Goal: Find specific page/section: Find specific page/section

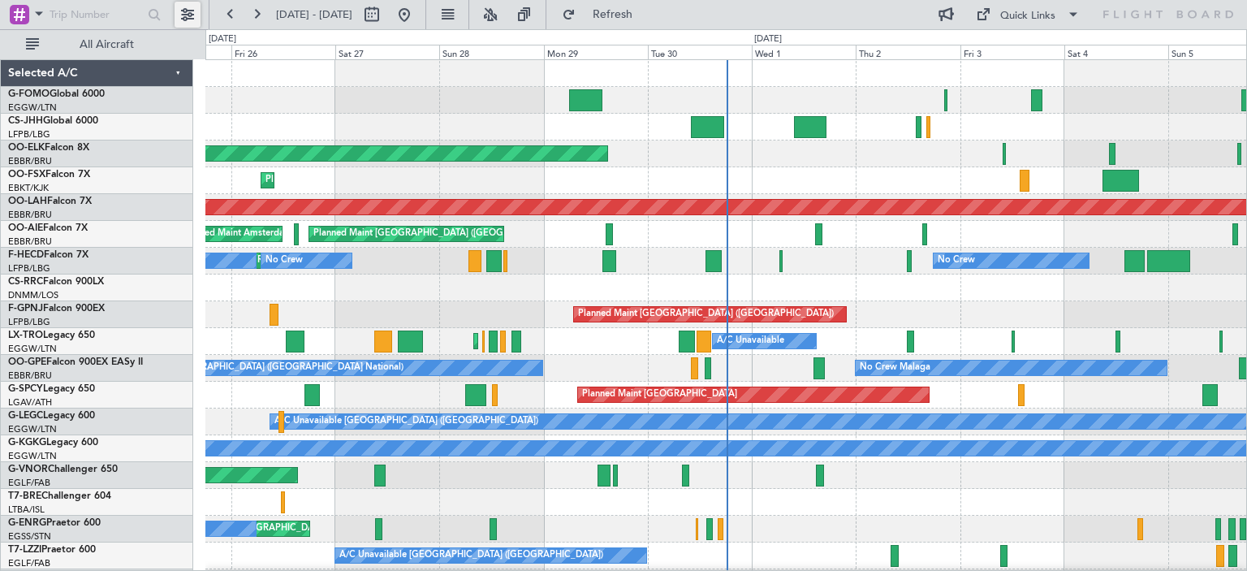
click at [190, 9] on button at bounding box center [188, 15] width 26 height 26
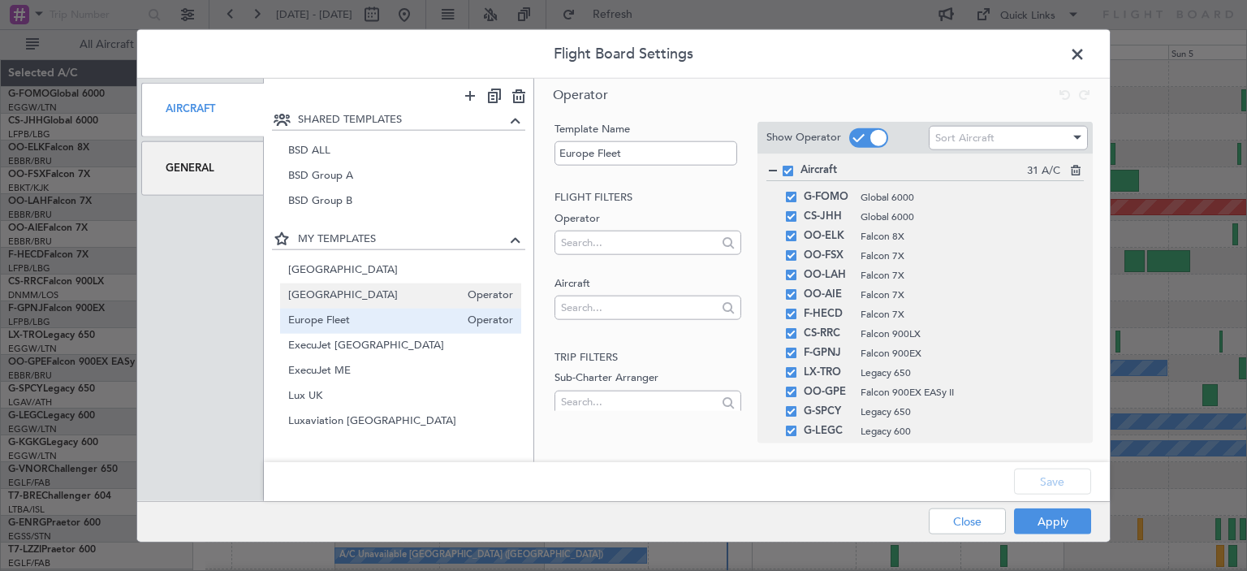
click at [374, 291] on span "[GEOGRAPHIC_DATA]" at bounding box center [374, 295] width 172 height 17
type input "[GEOGRAPHIC_DATA]"
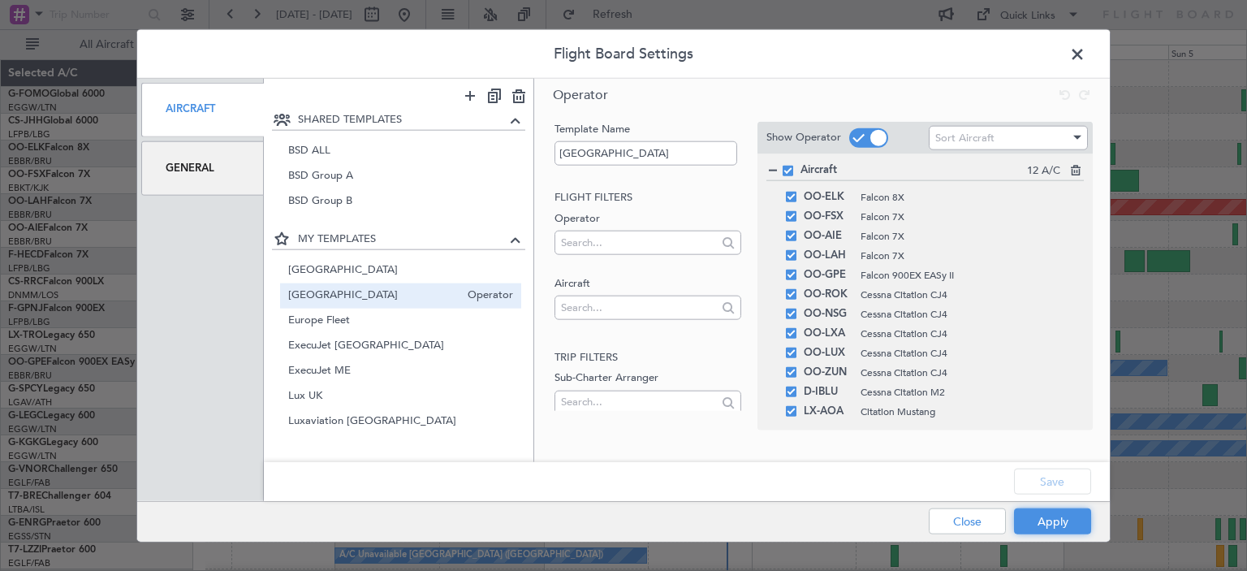
click at [1064, 528] on button "Apply" at bounding box center [1052, 521] width 77 height 26
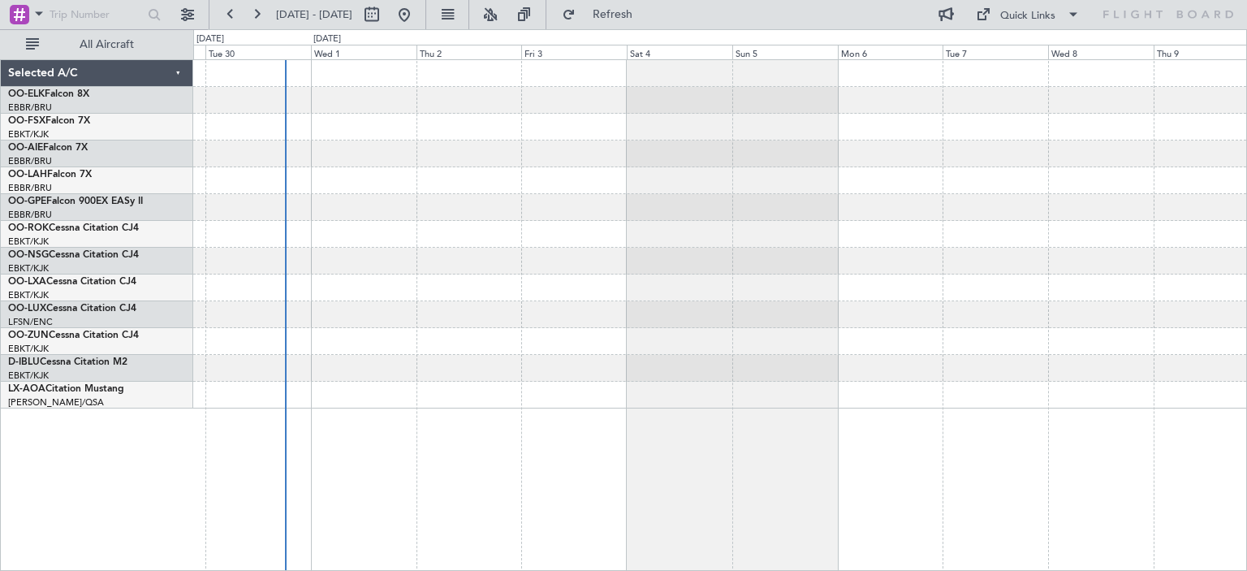
click at [552, 328] on div at bounding box center [719, 234] width 1053 height 348
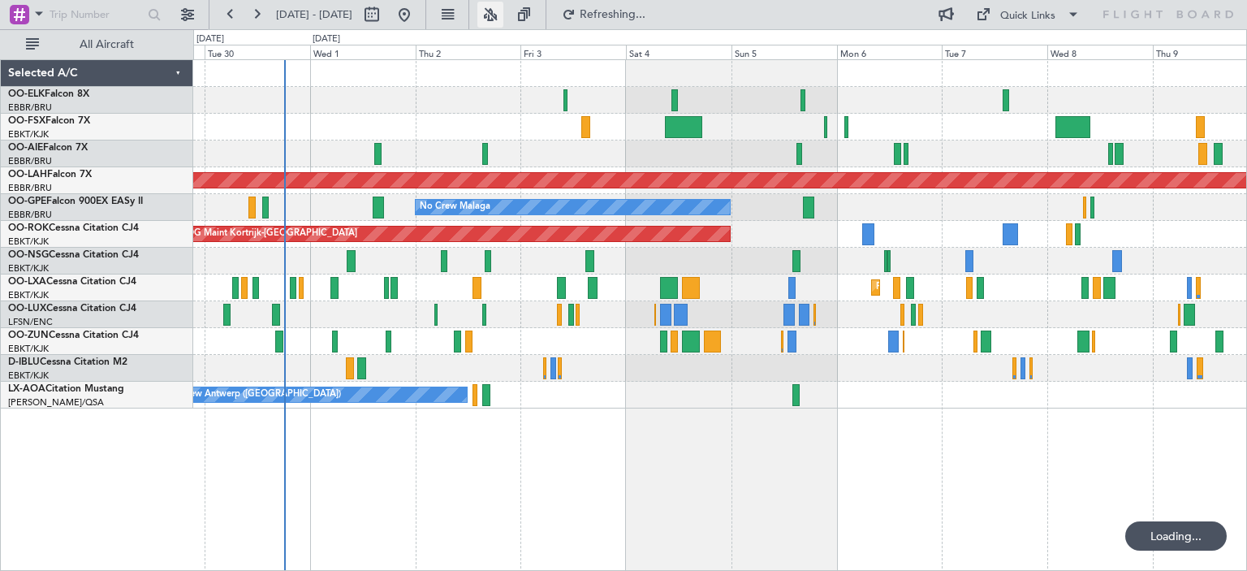
click at [503, 11] on button at bounding box center [490, 15] width 26 height 26
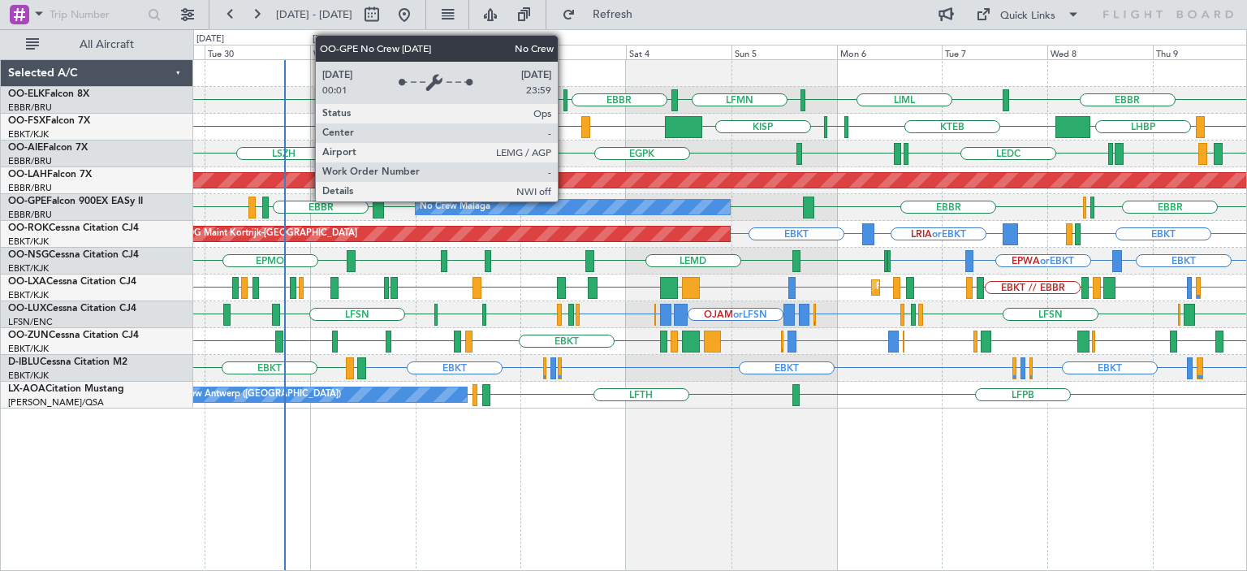
click at [565, 201] on div "No Crew Malaga" at bounding box center [573, 207] width 315 height 15
click at [567, 200] on div "No Crew Malaga" at bounding box center [573, 207] width 315 height 15
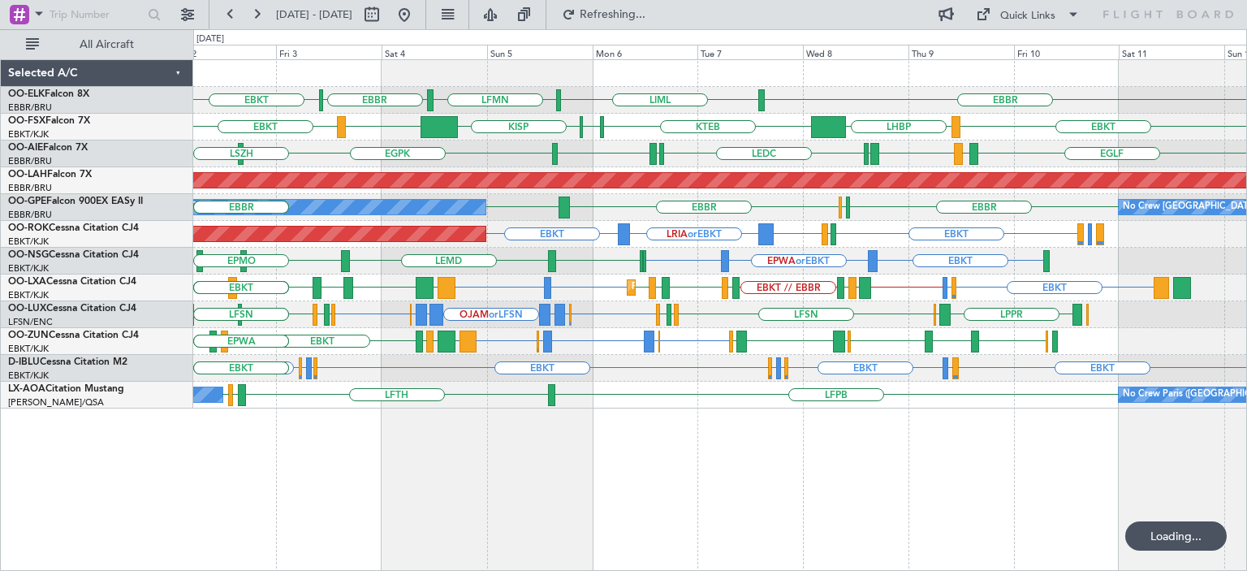
click at [760, 343] on div "EBBR LIML LFMN [GEOGRAPHIC_DATA] EBKT EBKT KTEB KPVD [GEOGRAPHIC_DATA] LHBP EBK…" at bounding box center [719, 234] width 1053 height 348
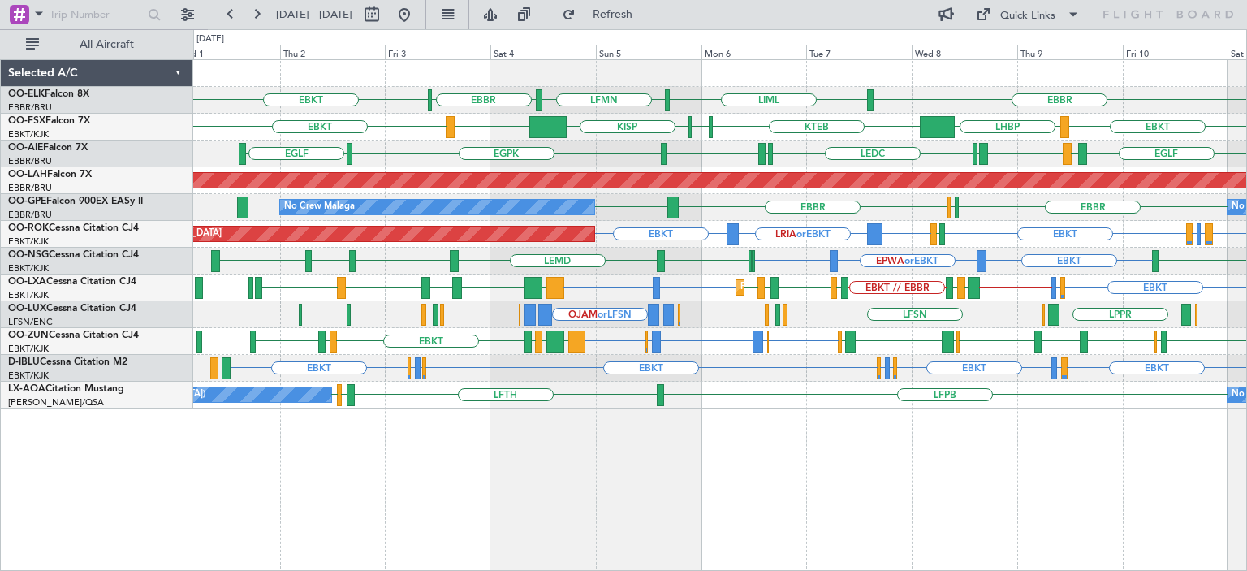
click at [559, 370] on div "EDDK or EBKT EBKT EDDK or EBKT EGGW or EBKT EBKT EBKT LSGS or EBKT EBKT EGGW or…" at bounding box center [719, 368] width 1053 height 27
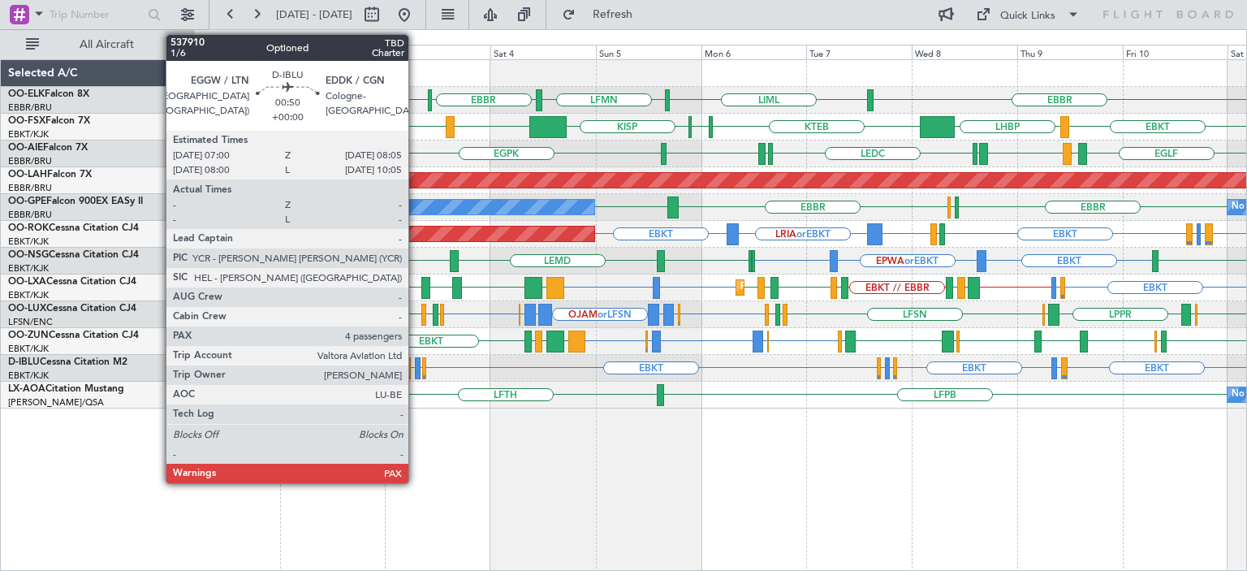
click at [416, 361] on div at bounding box center [417, 368] width 5 height 22
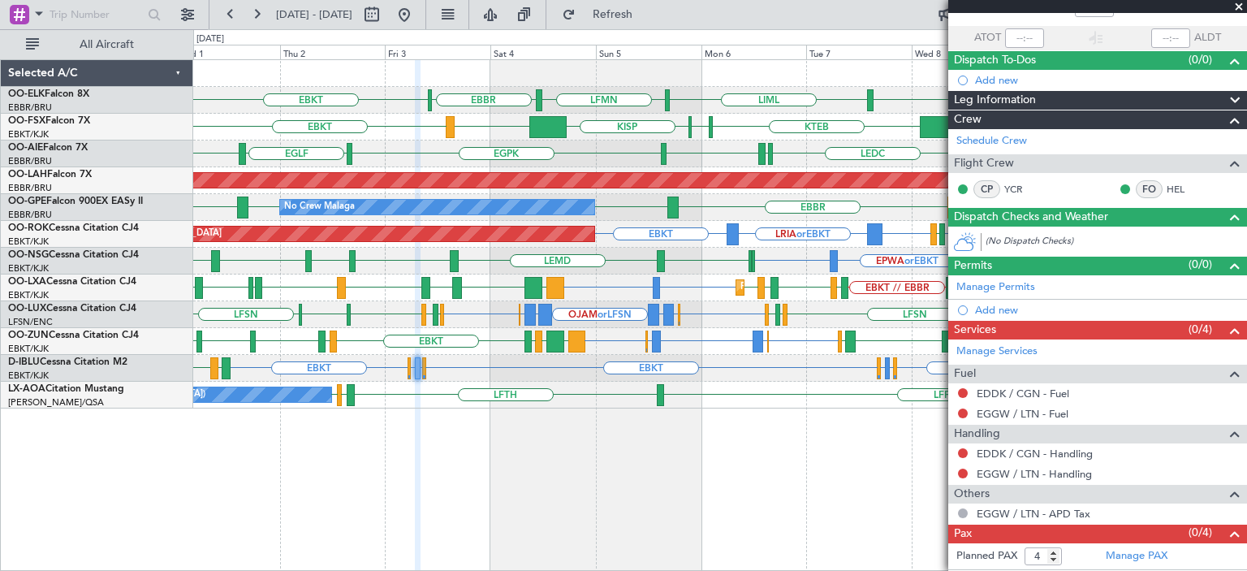
scroll to position [124, 0]
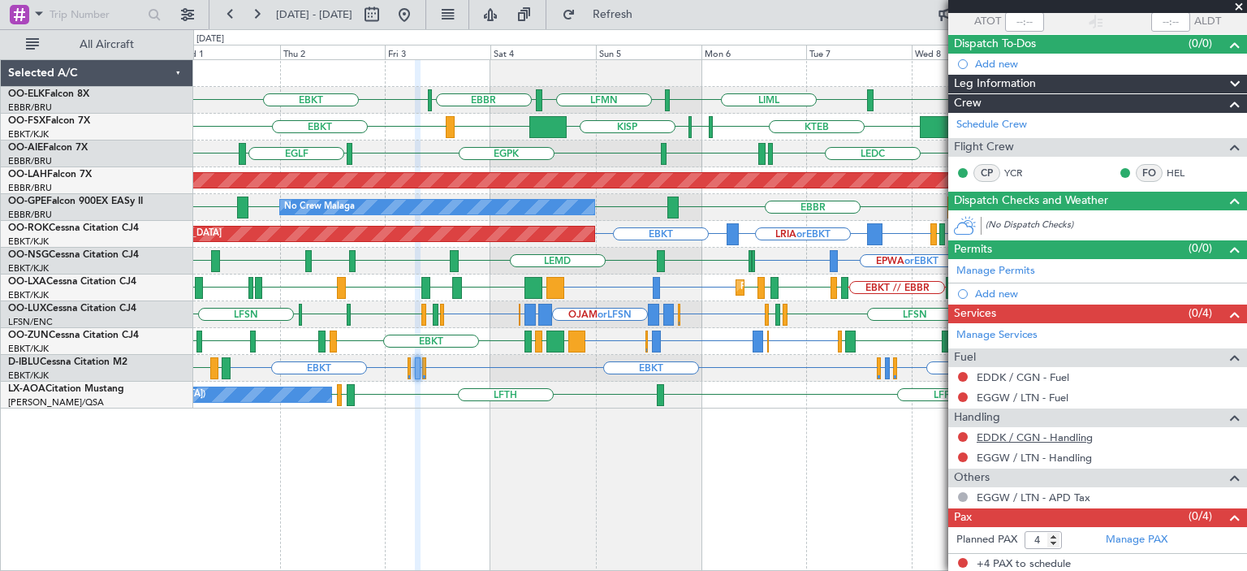
click at [1032, 434] on link "EDDK / CGN - Handling" at bounding box center [1035, 437] width 116 height 14
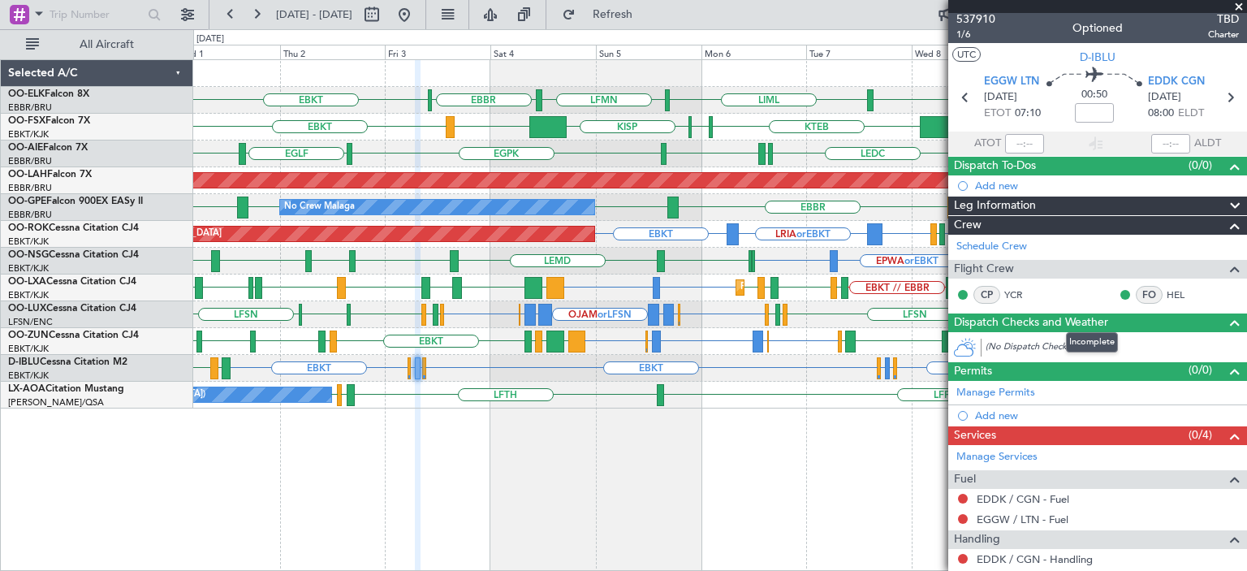
scroll to position [0, 0]
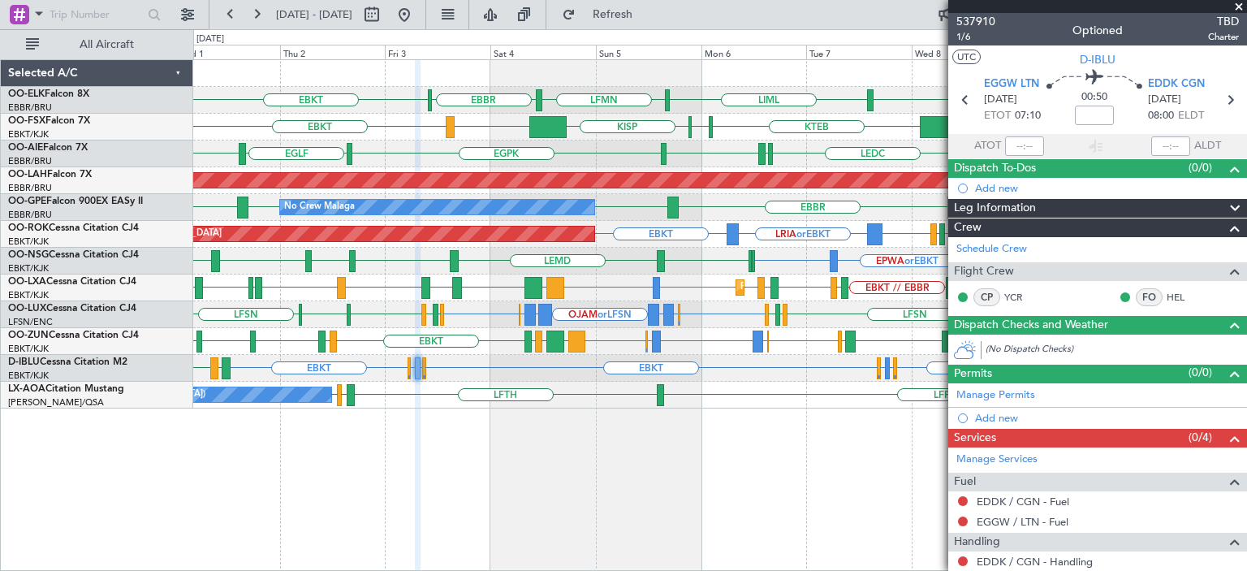
click at [1238, 4] on span at bounding box center [1239, 7] width 16 height 15
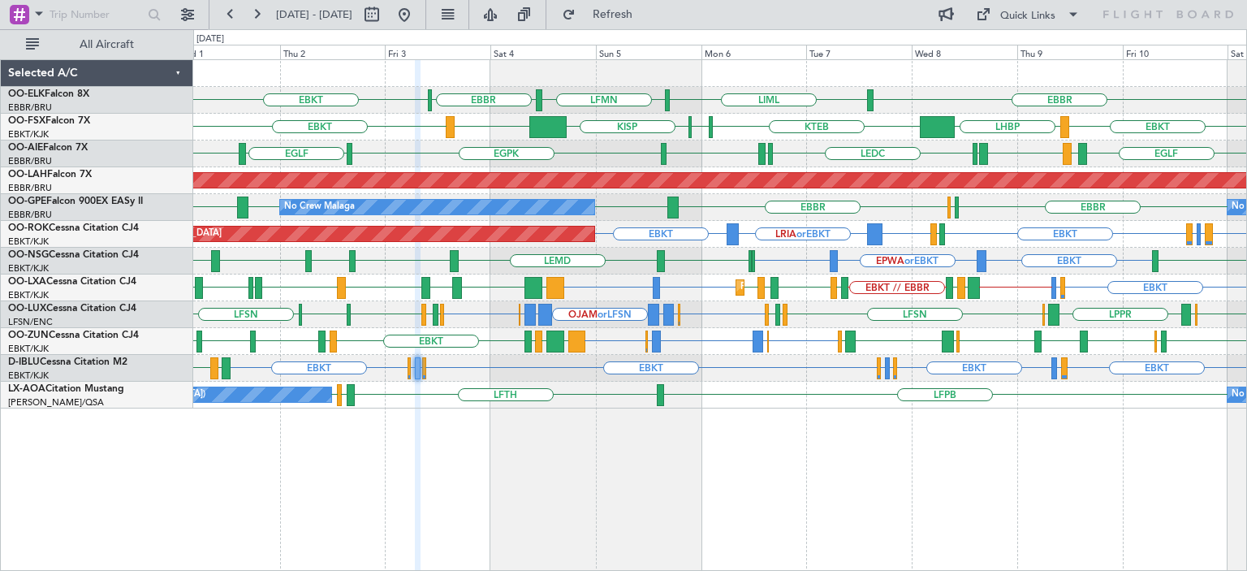
type input "0"
